Goal: Task Accomplishment & Management: Manage account settings

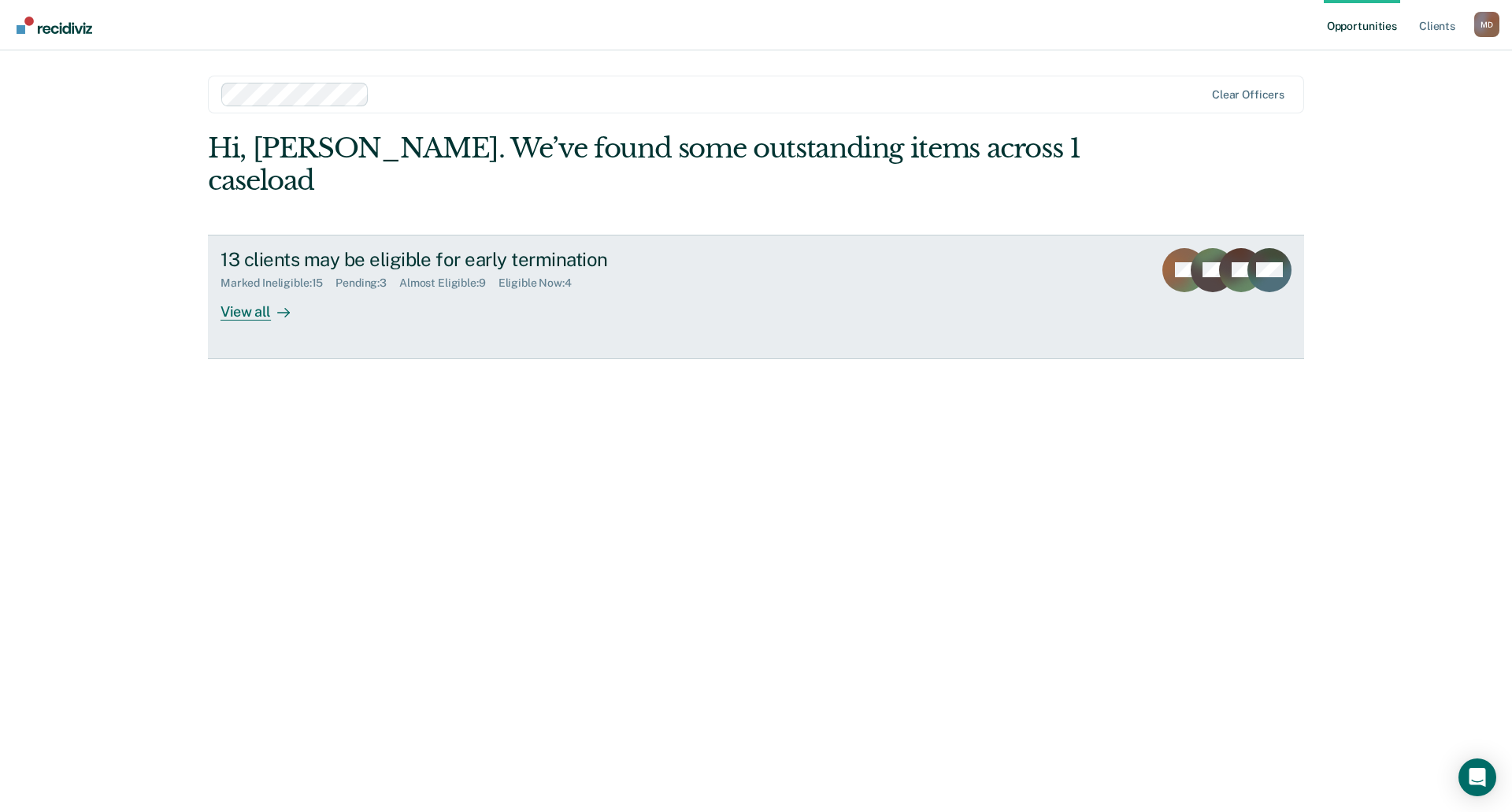
click at [237, 290] on div "View all" at bounding box center [264, 306] width 88 height 31
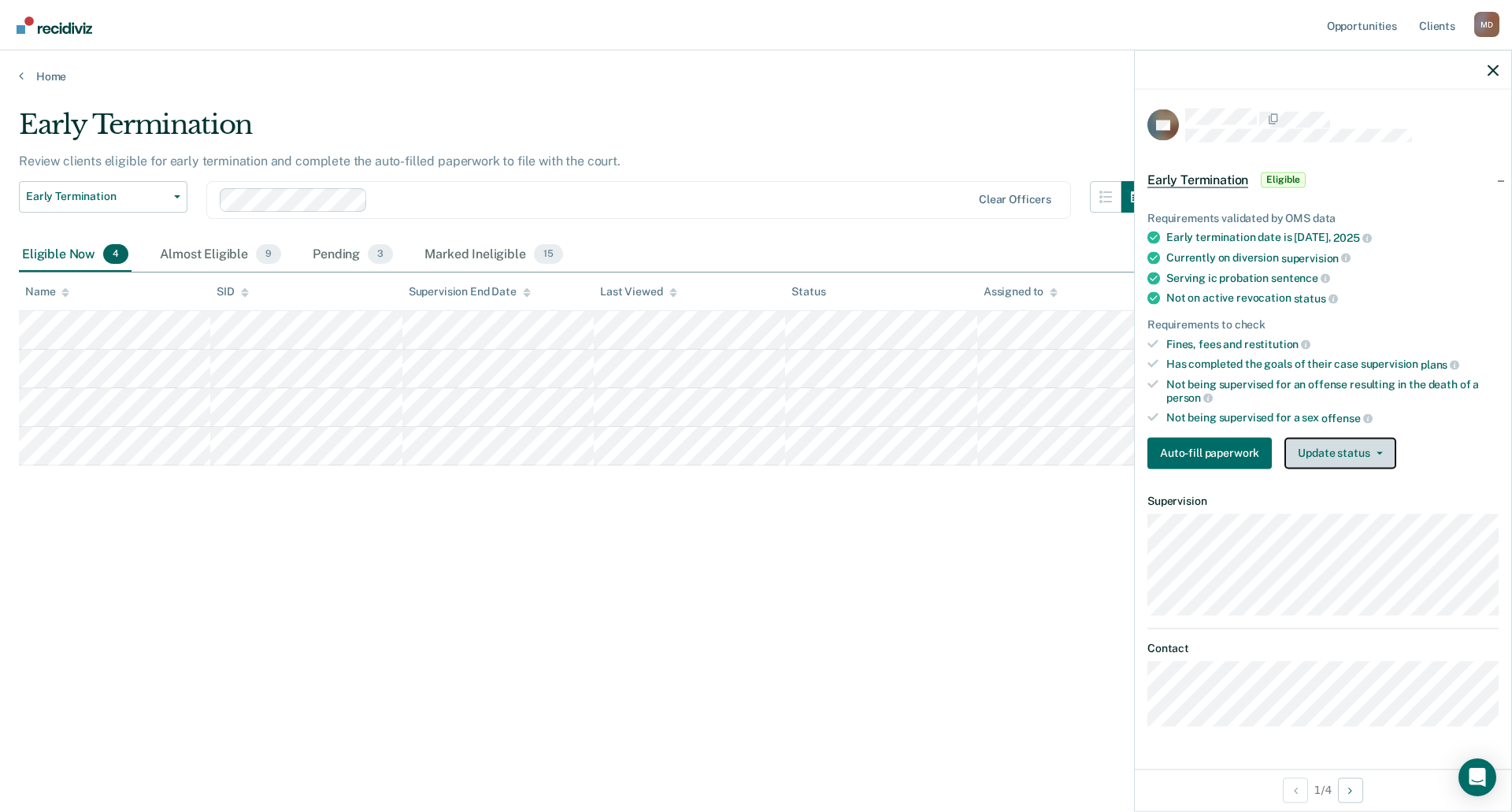
click at [1317, 453] on button "Update status" at bounding box center [1339, 452] width 111 height 32
click at [1314, 487] on button "[PERSON_NAME]" at bounding box center [1360, 490] width 152 height 25
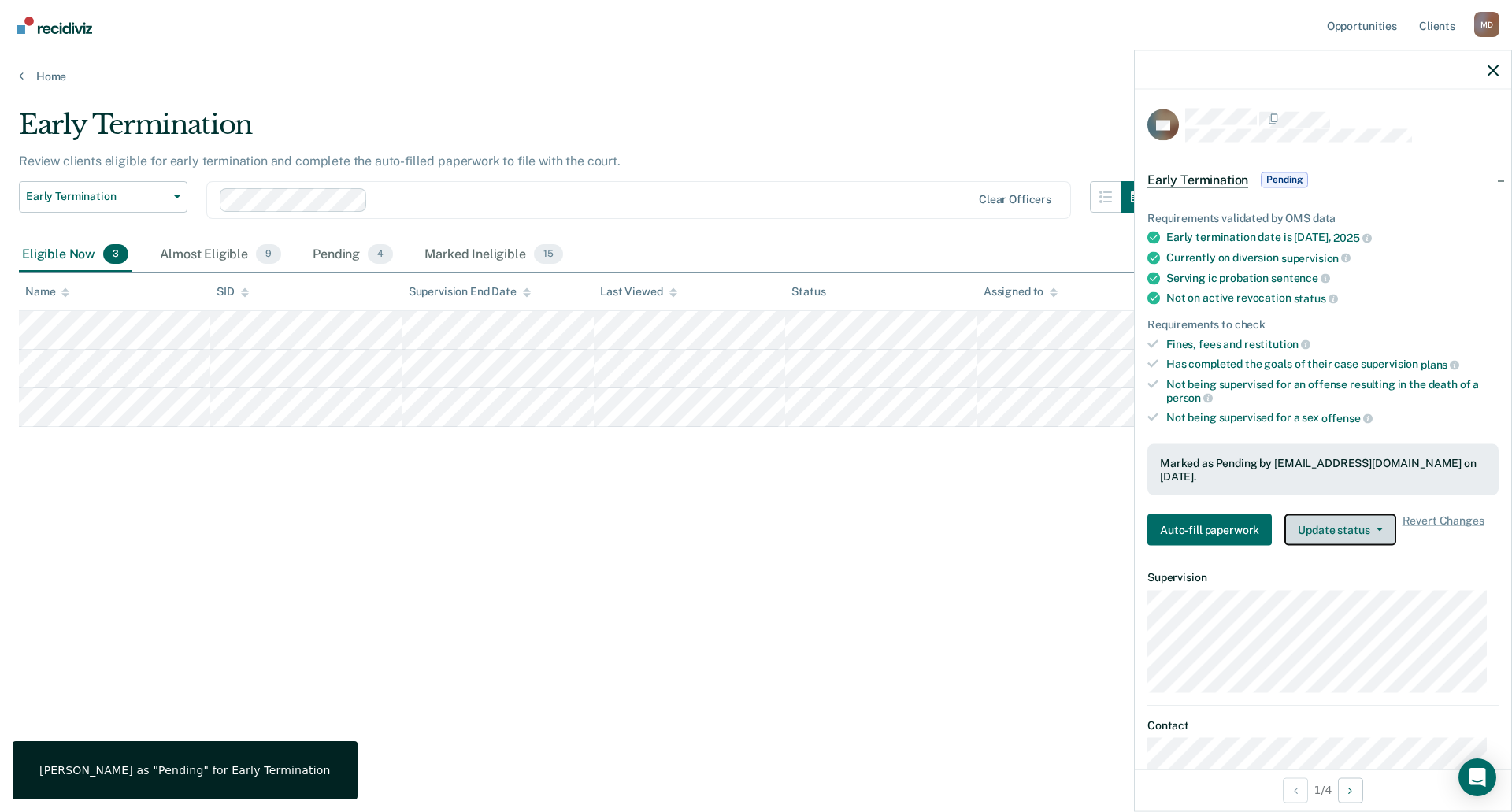
click at [1335, 532] on button "Update status" at bounding box center [1339, 530] width 111 height 32
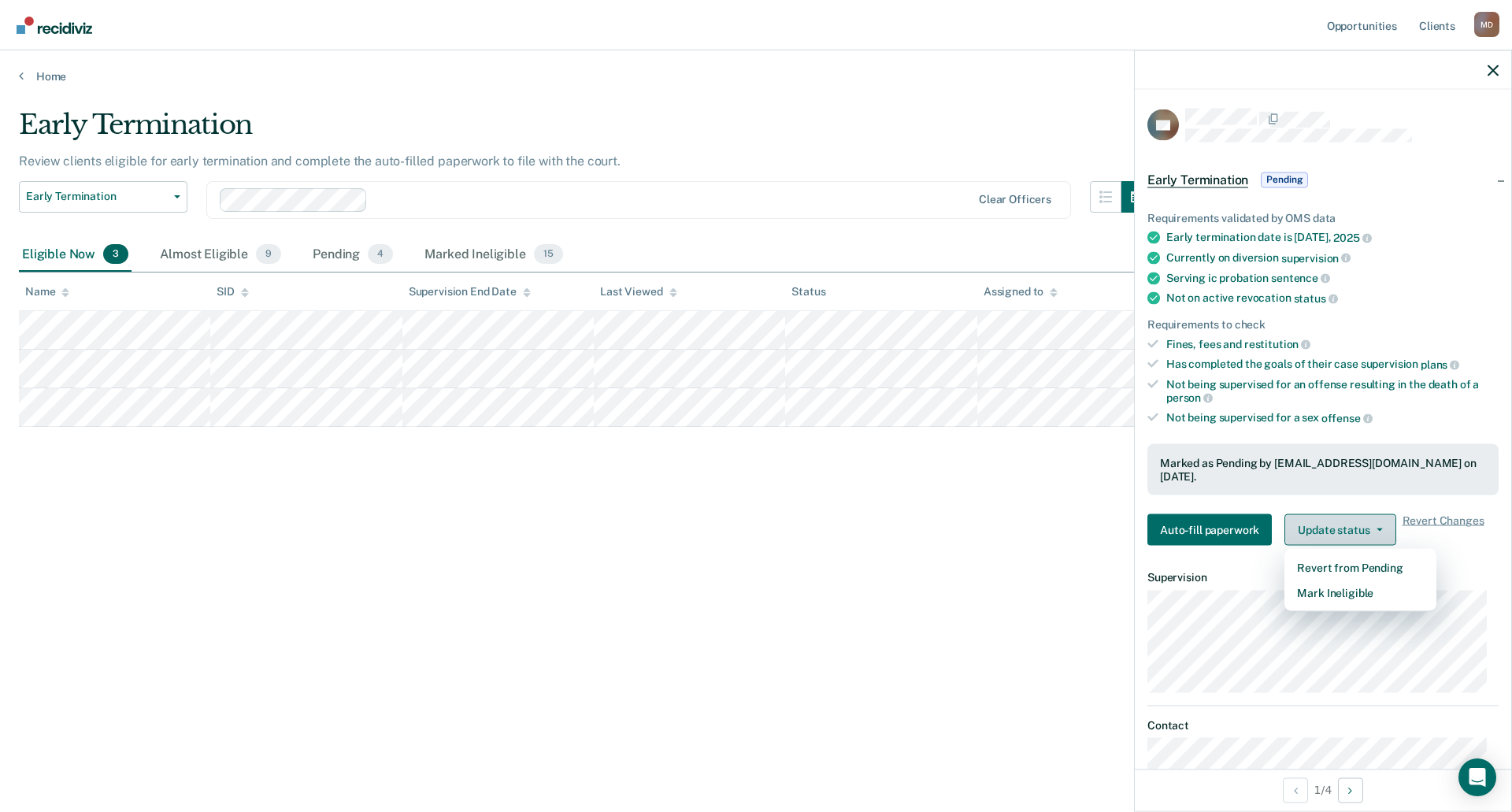
click at [1335, 530] on button "Update status" at bounding box center [1339, 530] width 111 height 32
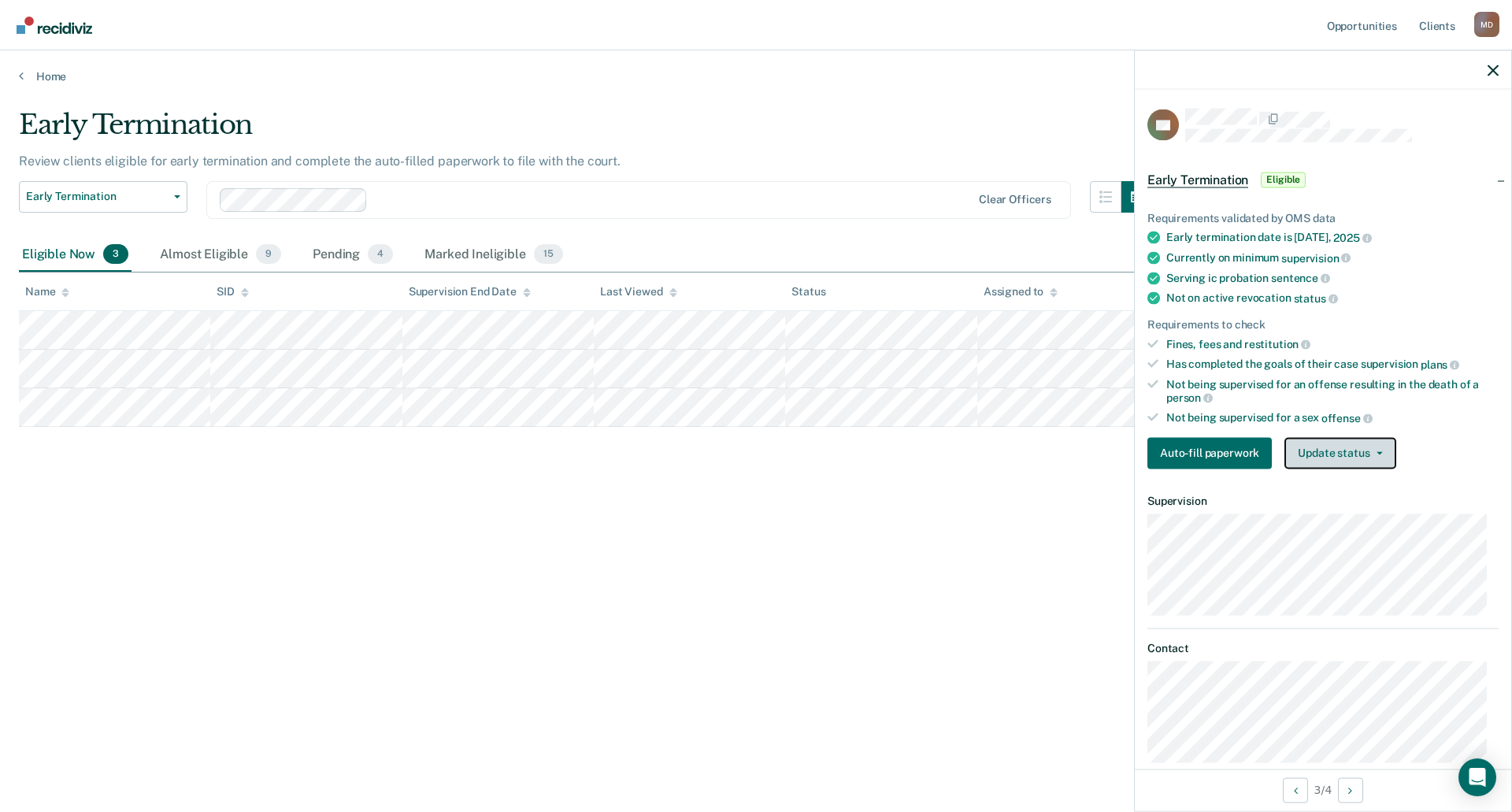
click at [1339, 456] on button "Update status" at bounding box center [1339, 452] width 111 height 32
click at [1350, 489] on button "[PERSON_NAME]" at bounding box center [1360, 490] width 152 height 25
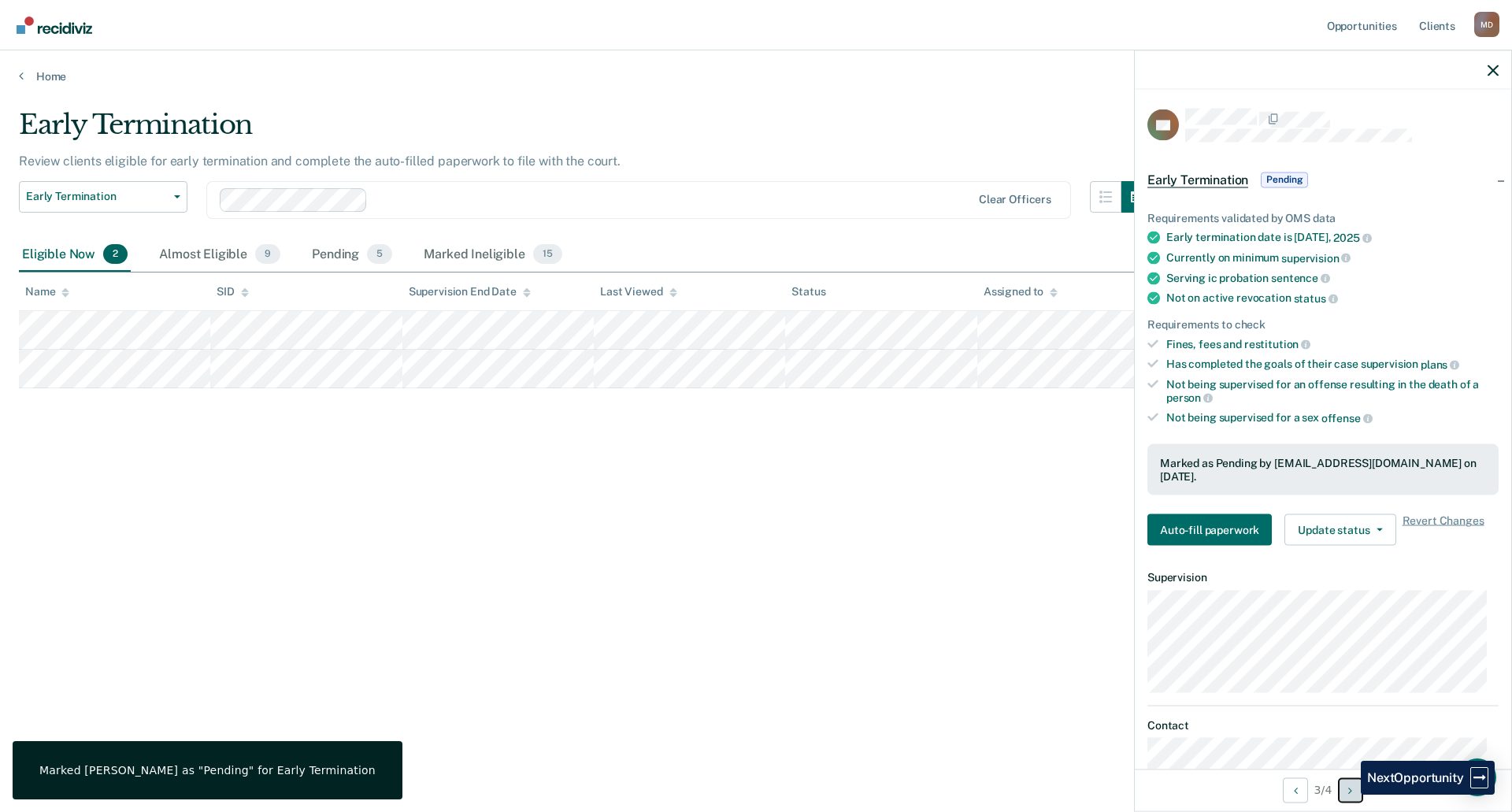
click at [1349, 793] on button "Next Opportunity" at bounding box center [1350, 789] width 25 height 25
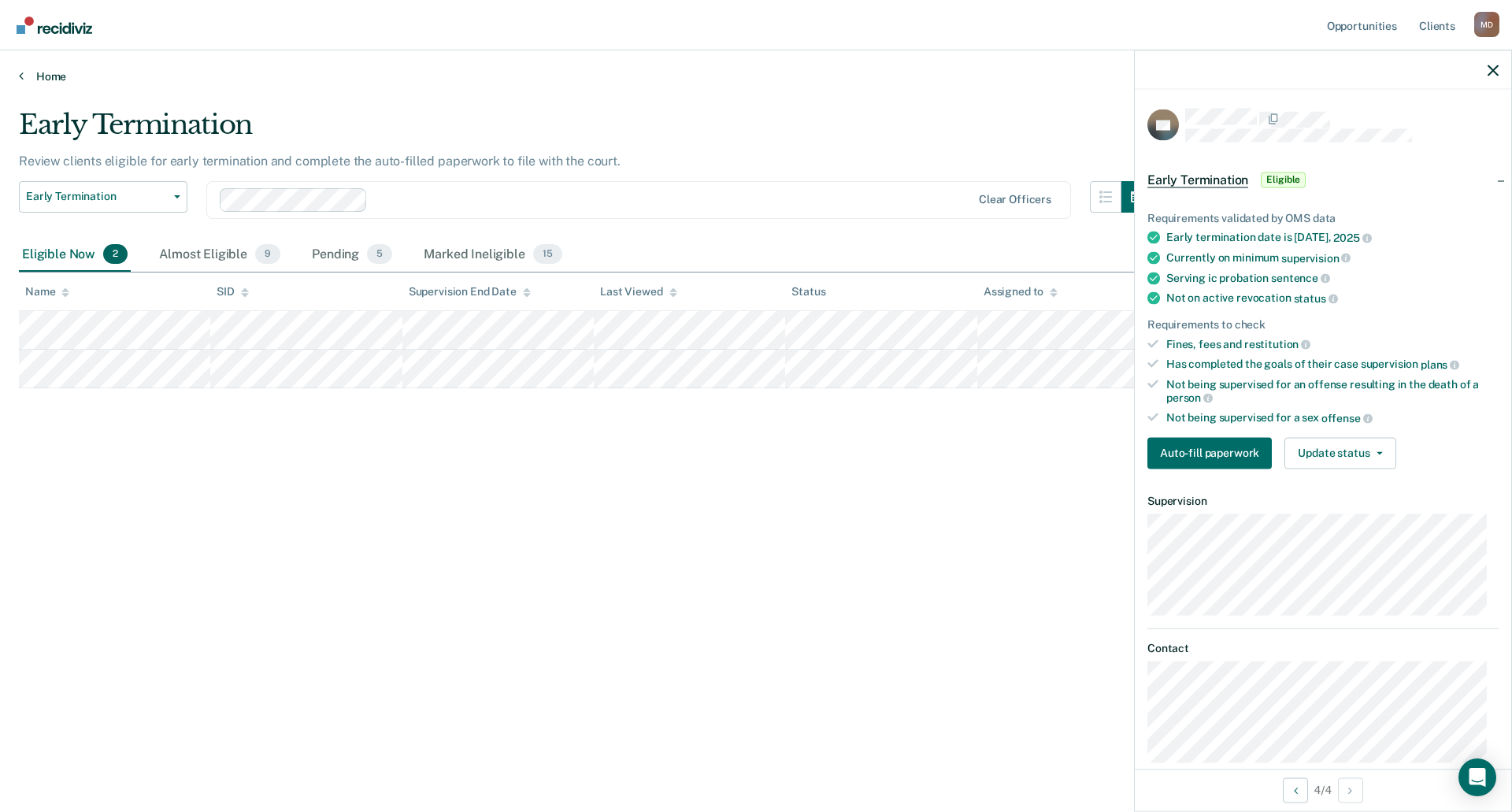
click at [44, 79] on link "Home" at bounding box center [755, 76] width 1474 height 14
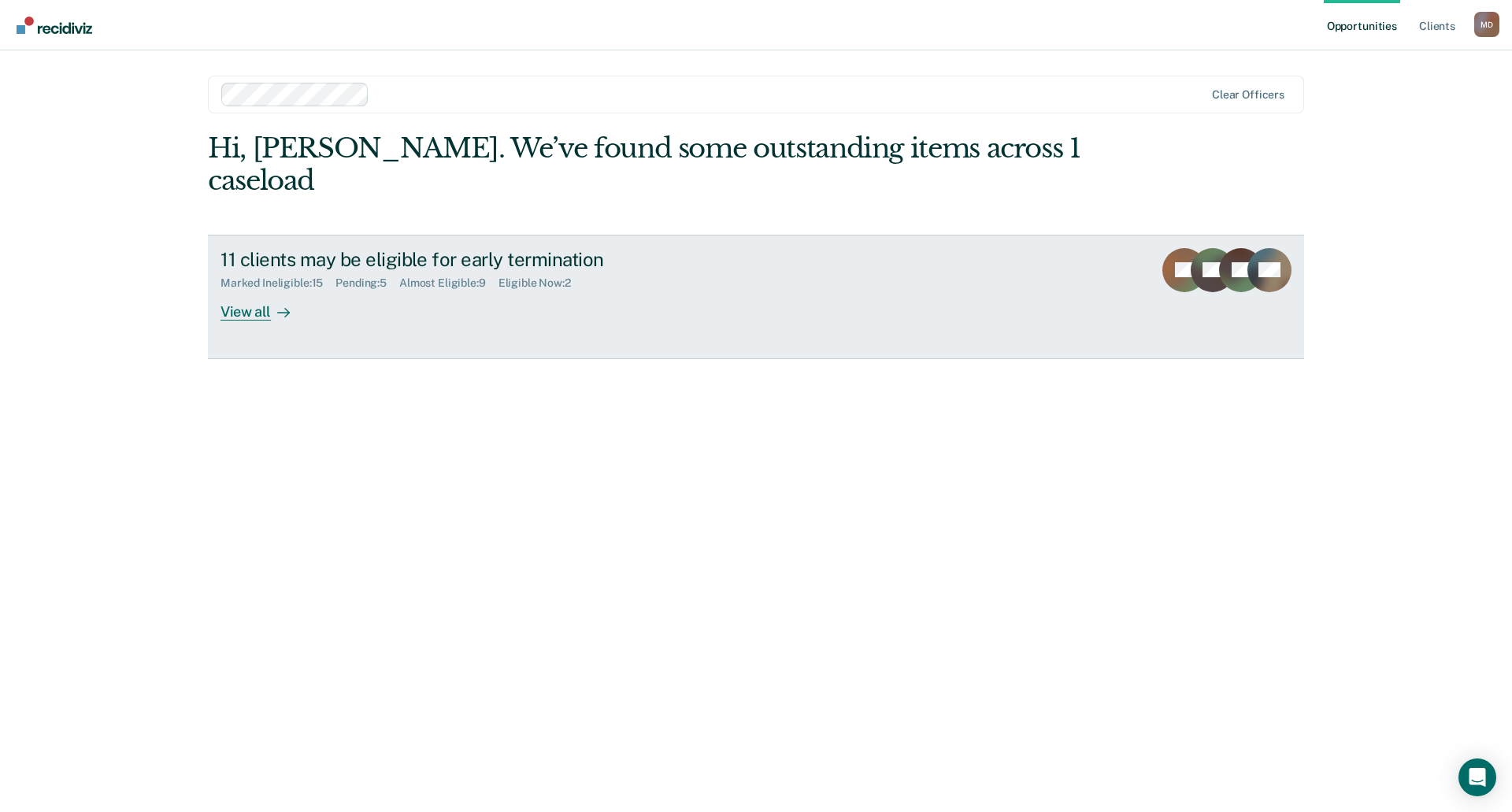
click at [235, 290] on div "View all" at bounding box center [264, 306] width 88 height 31
